Goal: Find contact information: Find contact information

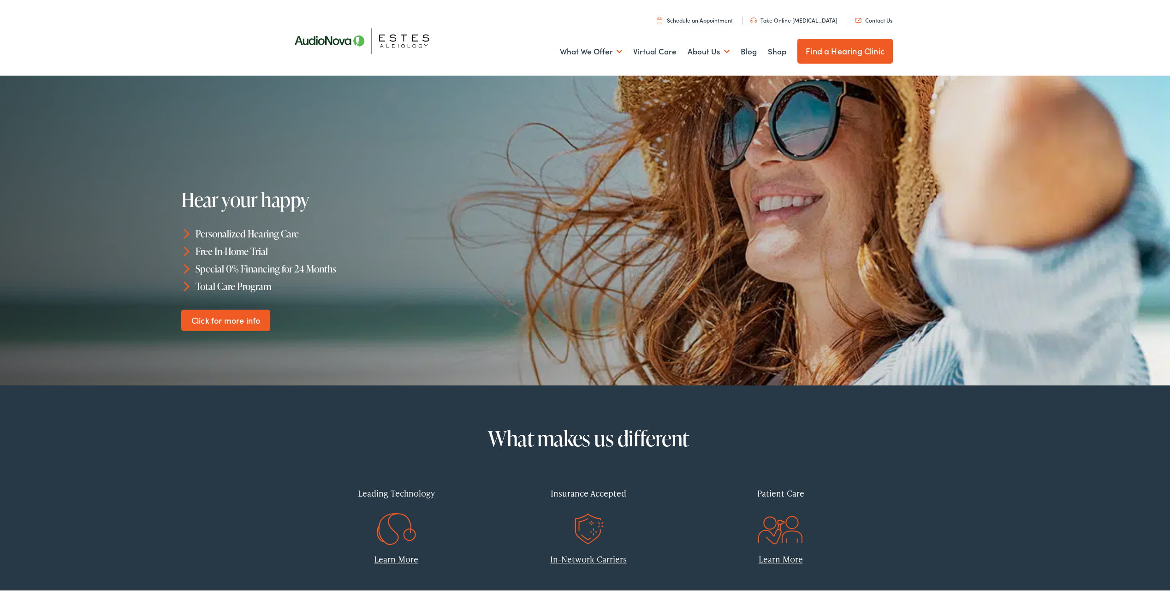
click at [876, 19] on link "Contact Us" at bounding box center [873, 18] width 37 height 8
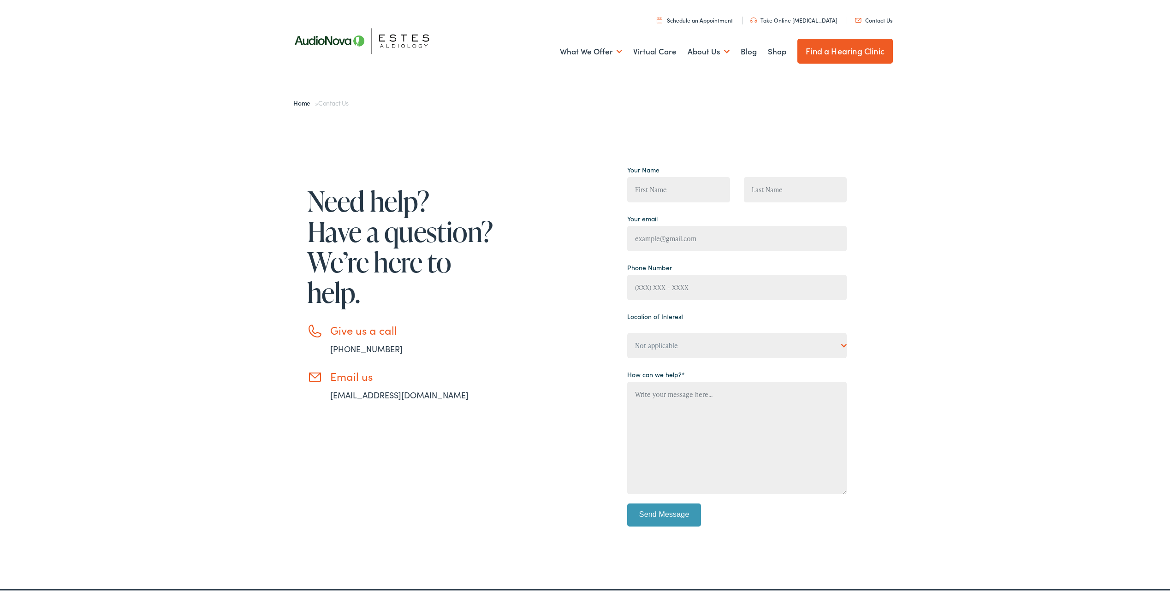
click at [346, 395] on link "info@estesaudiology.com" at bounding box center [399, 393] width 138 height 12
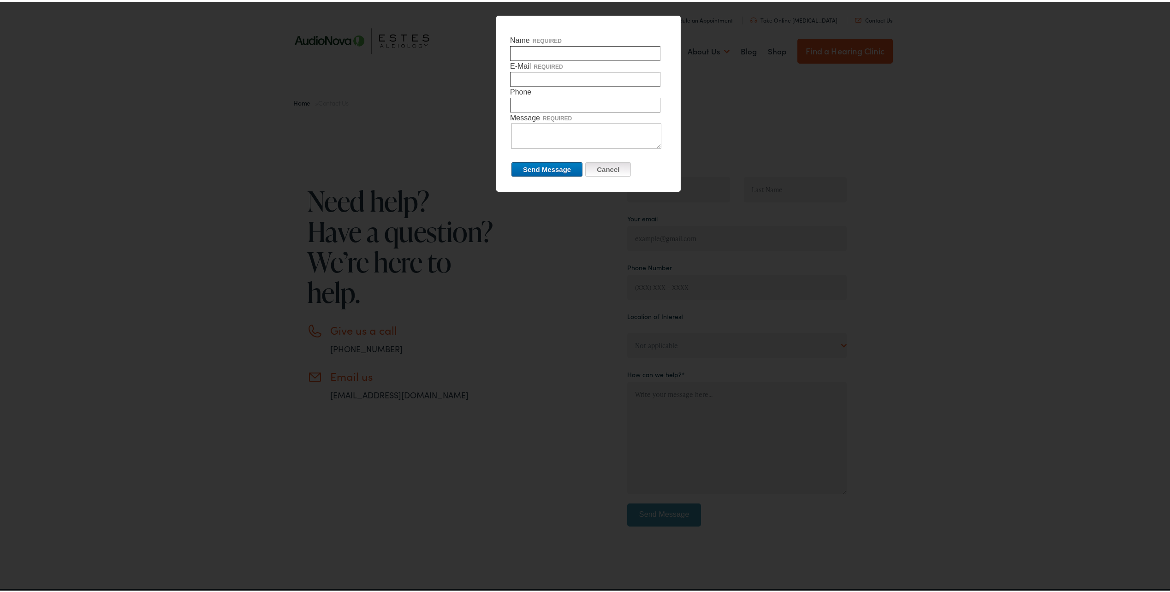
click at [603, 169] on input "Cancel" at bounding box center [608, 168] width 46 height 14
